Goal: Find contact information: Find contact information

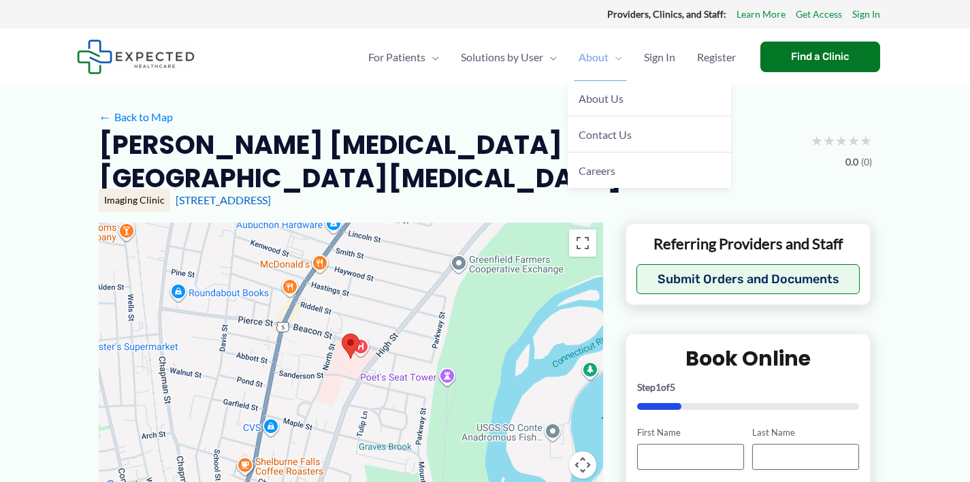
click at [596, 56] on span "About" at bounding box center [593, 57] width 30 height 48
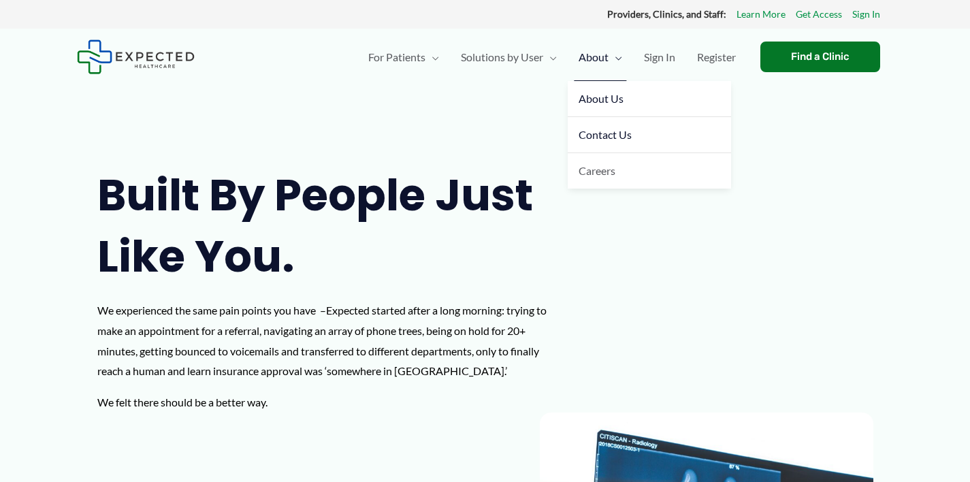
click at [609, 135] on span "Contact Us" at bounding box center [604, 134] width 53 height 13
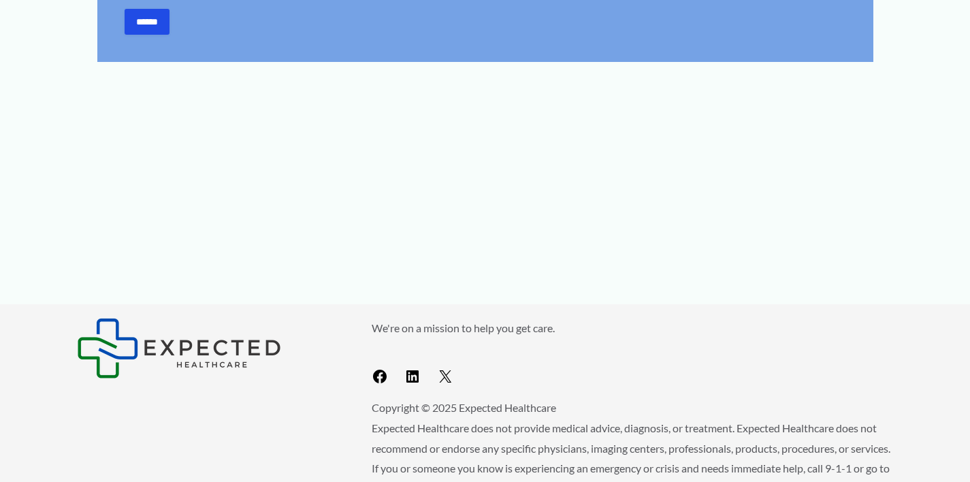
scroll to position [780, 0]
